Goal: Task Accomplishment & Management: Use online tool/utility

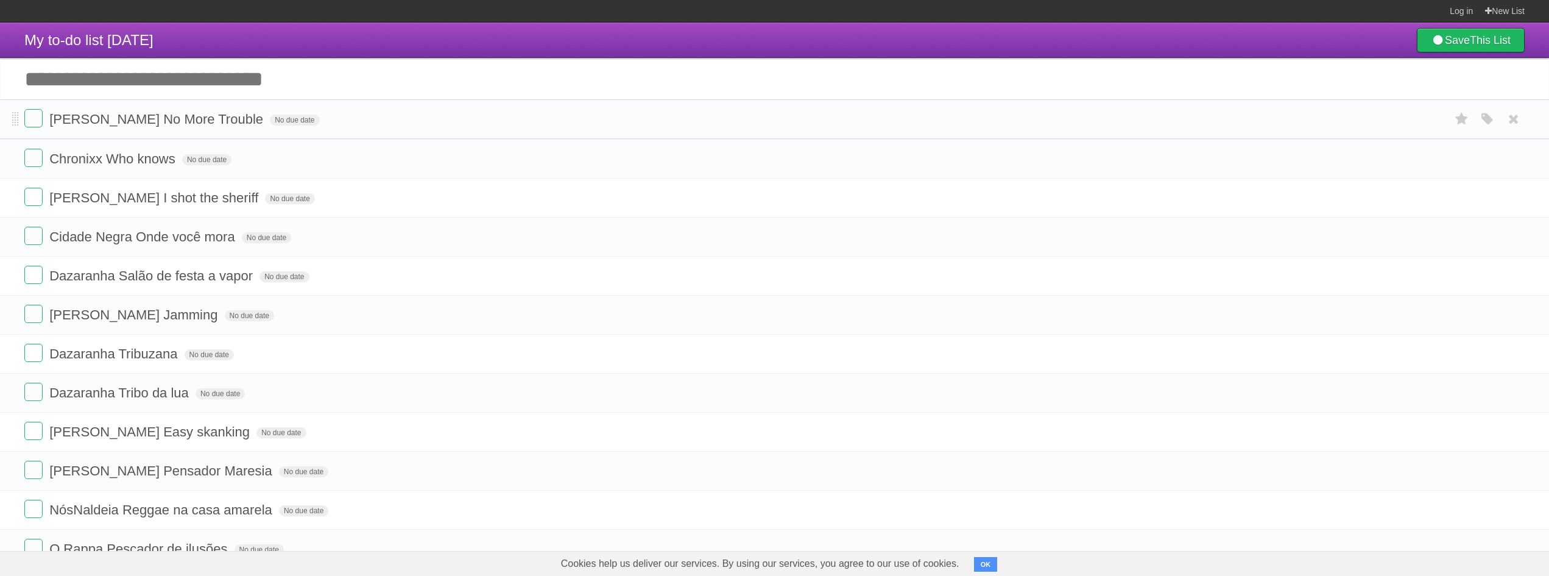
drag, startPoint x: 18, startPoint y: 119, endPoint x: 1, endPoint y: 110, distance: 19.3
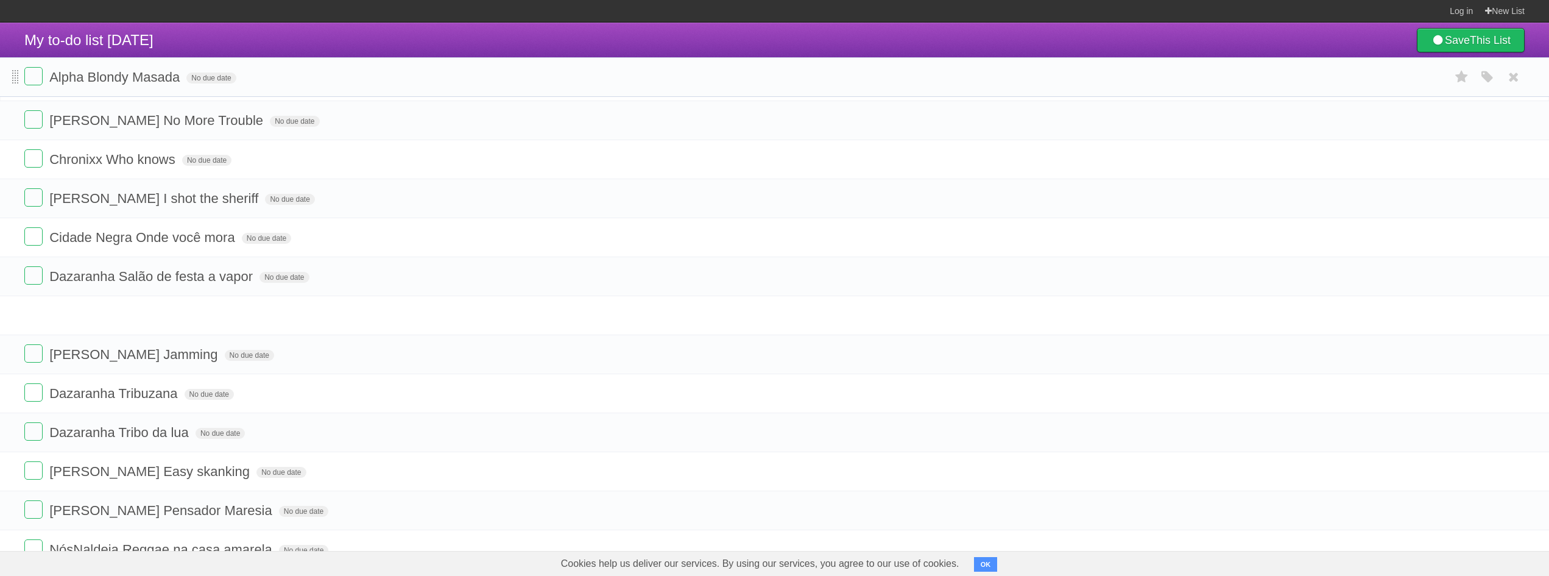
drag, startPoint x: 12, startPoint y: 480, endPoint x: 18, endPoint y: 82, distance: 398.4
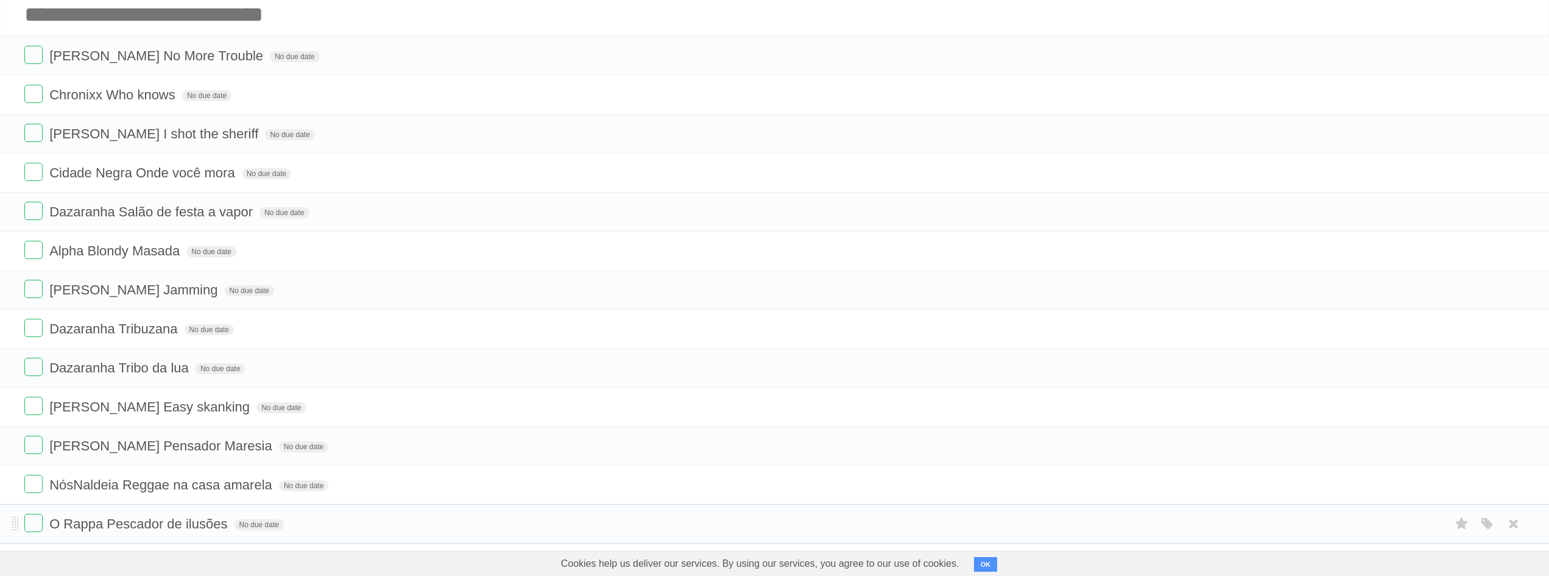
scroll to position [61, 0]
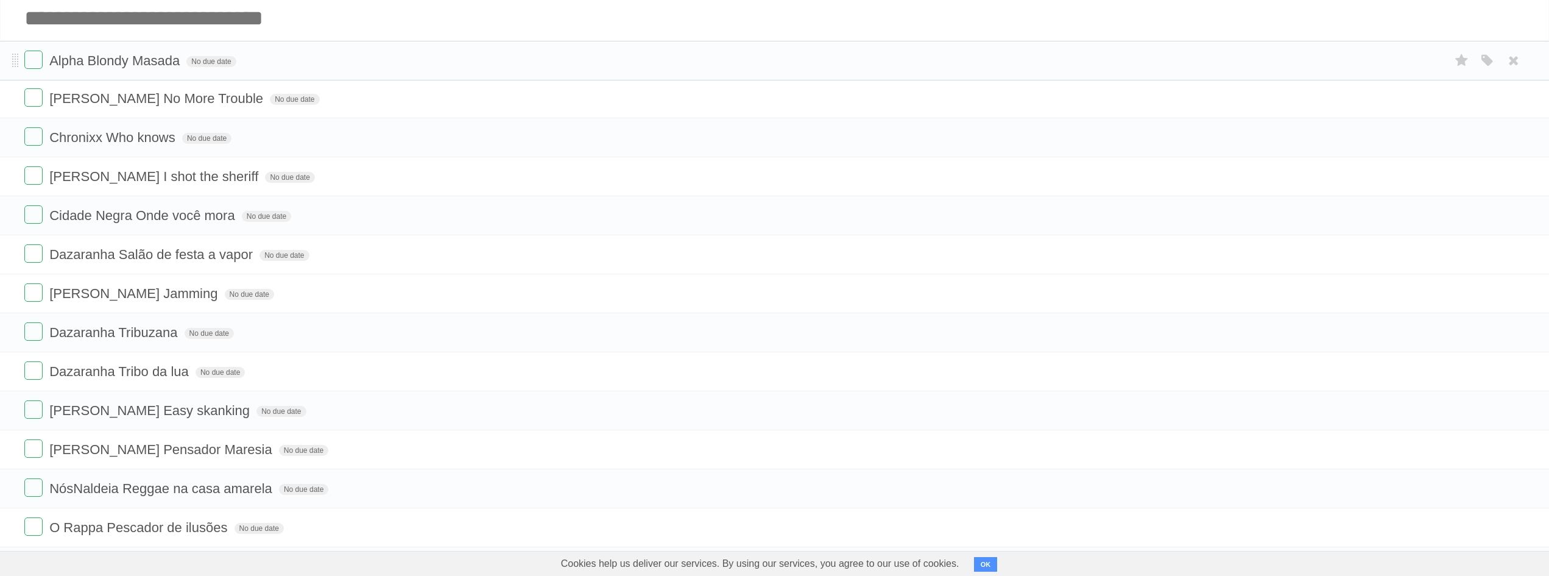
drag, startPoint x: 13, startPoint y: 255, endPoint x: 15, endPoint y: 60, distance: 195.5
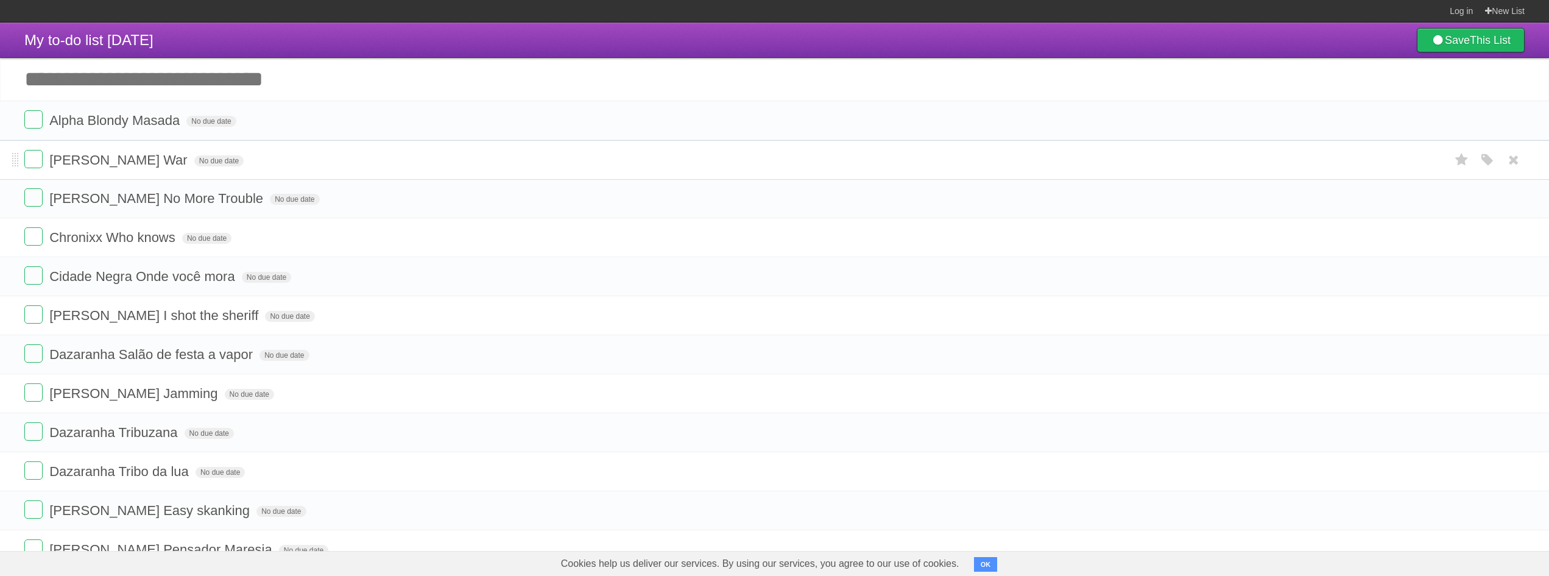
drag, startPoint x: 14, startPoint y: 513, endPoint x: 23, endPoint y: 158, distance: 354.6
